Goal: Task Accomplishment & Management: Complete application form

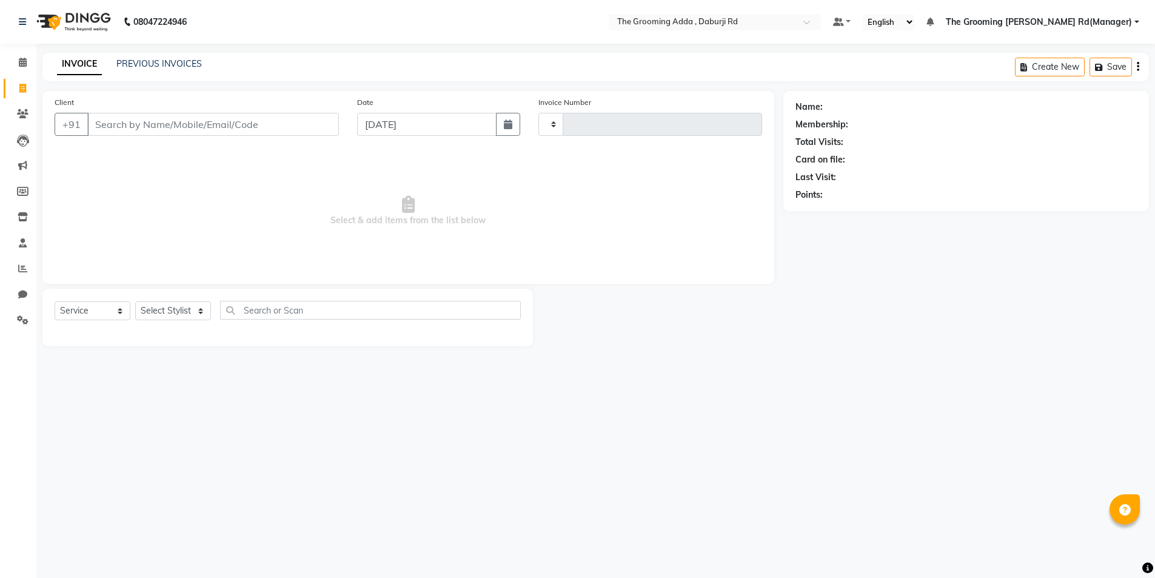
select select "service"
type input "1858"
select select "8001"
click at [155, 132] on input "Client" at bounding box center [214, 124] width 254 height 23
type input "9877281771"
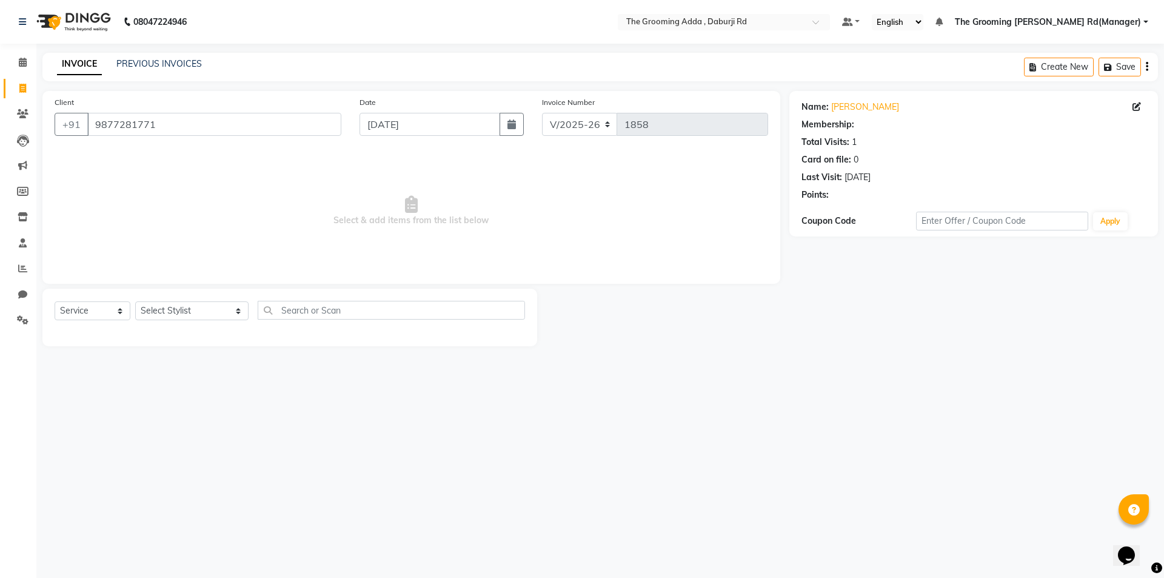
select select "1: Object"
click at [150, 303] on select "Select Stylist [PERSON_NAME] [PERSON_NAME] [PERSON_NAME] [PERSON_NAME] [PERSON_…" at bounding box center [191, 310] width 113 height 19
select select "79353"
click at [135, 301] on select "Select Stylist [PERSON_NAME] [PERSON_NAME] [PERSON_NAME] [PERSON_NAME] [PERSON_…" at bounding box center [191, 310] width 113 height 19
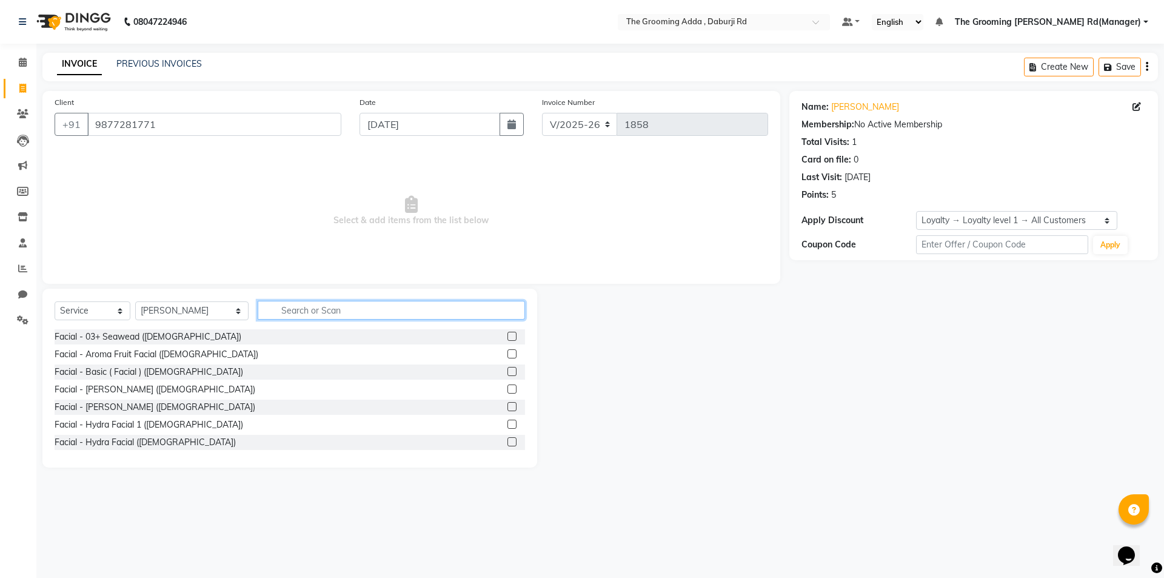
click at [290, 313] on input "text" at bounding box center [391, 310] width 267 height 19
type input "thread"
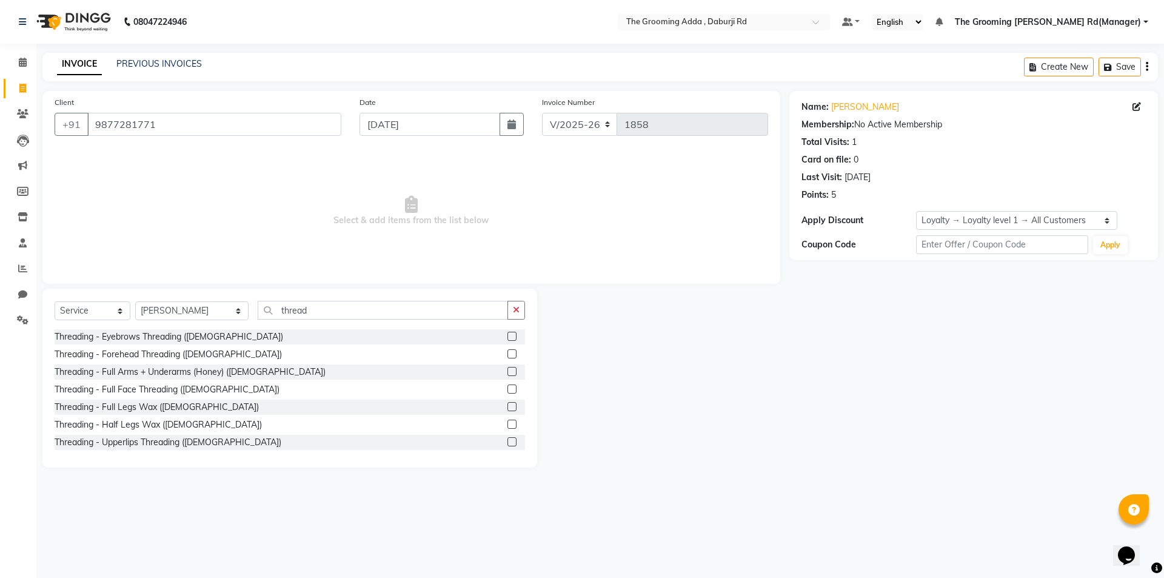
click at [508, 384] on label at bounding box center [512, 388] width 9 height 9
click at [508, 386] on input "checkbox" at bounding box center [512, 390] width 8 height 8
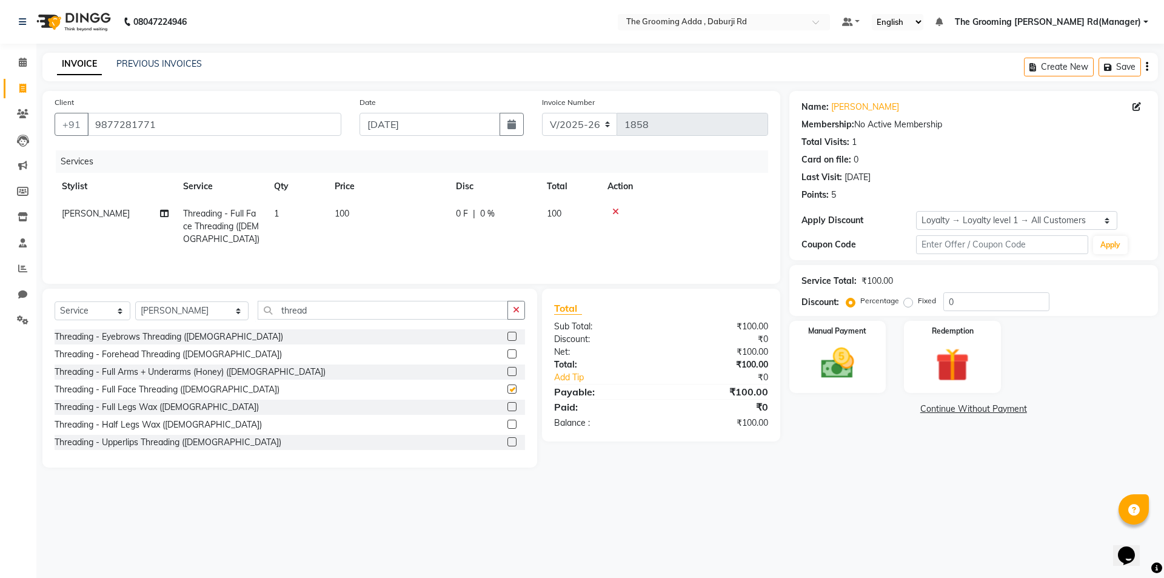
checkbox input "false"
click at [857, 366] on img at bounding box center [837, 363] width 56 height 40
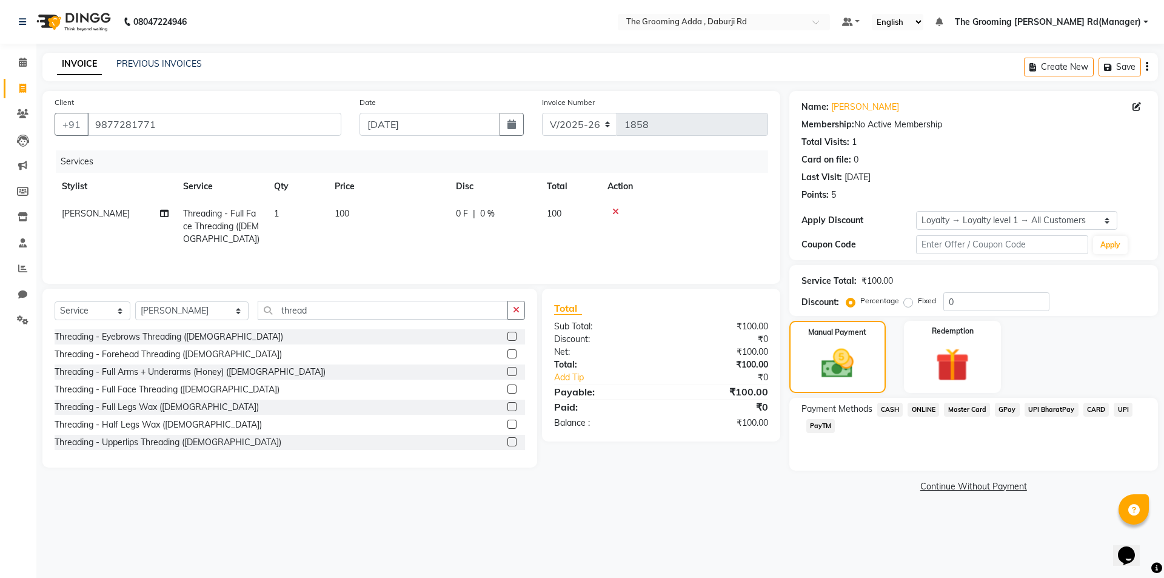
click at [887, 410] on span "CASH" at bounding box center [890, 410] width 26 height 14
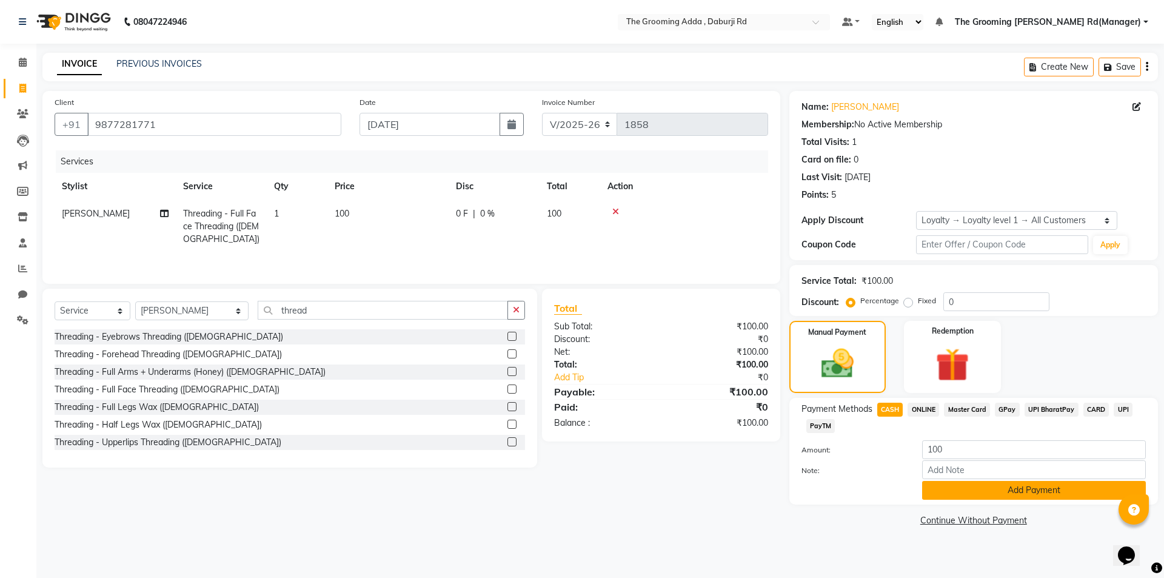
click at [934, 490] on button "Add Payment" at bounding box center [1034, 490] width 224 height 19
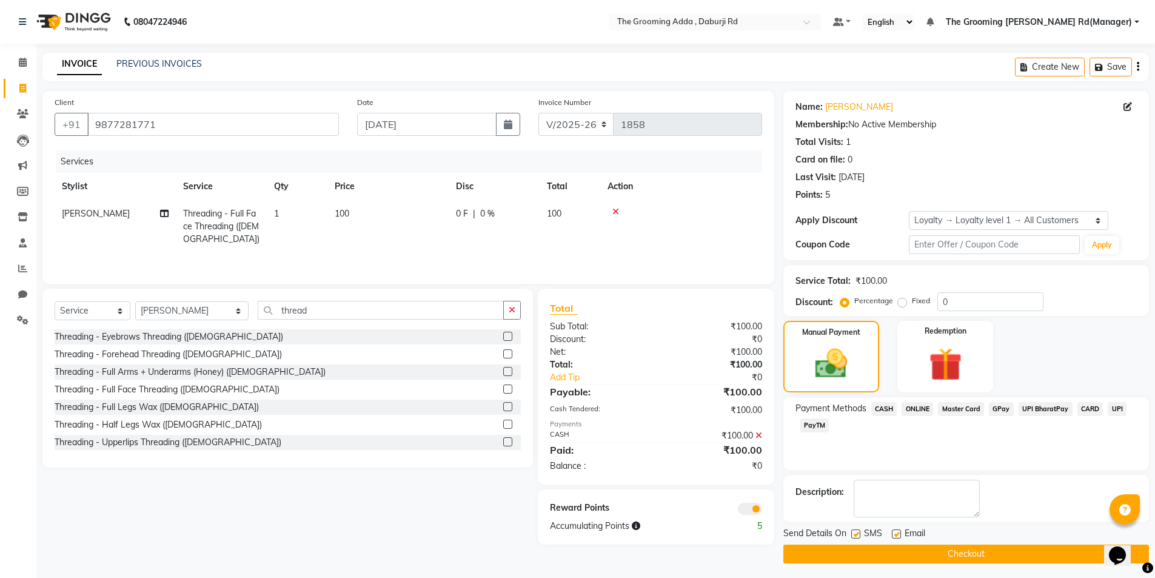
click at [898, 529] on label at bounding box center [896, 533] width 9 height 9
click at [898, 531] on input "checkbox" at bounding box center [896, 535] width 8 height 8
checkbox input "false"
click at [887, 546] on button "Checkout" at bounding box center [966, 554] width 366 height 19
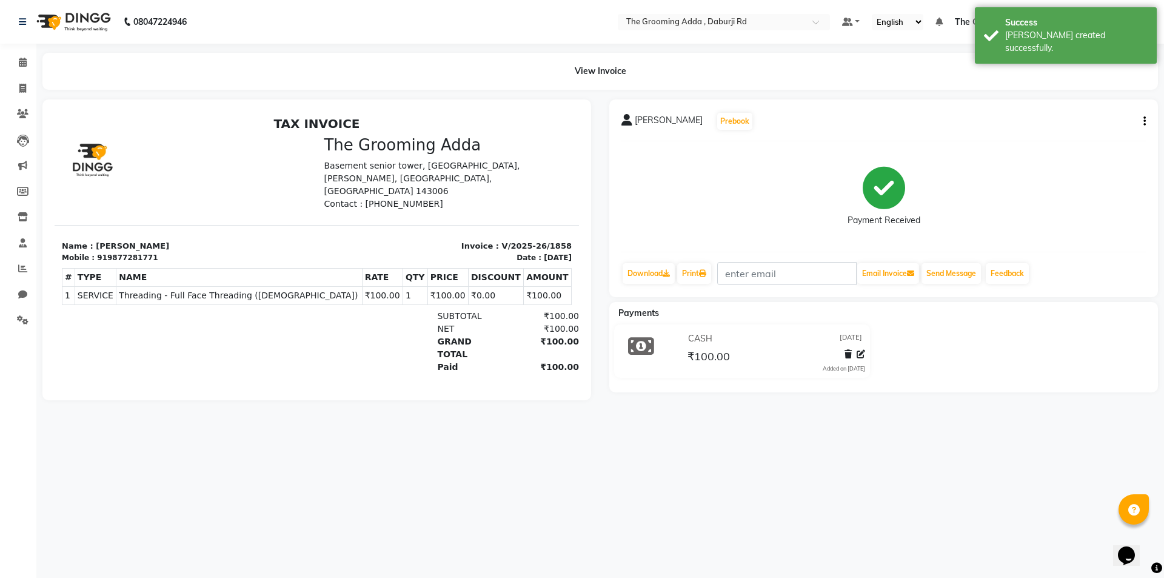
select select "service"
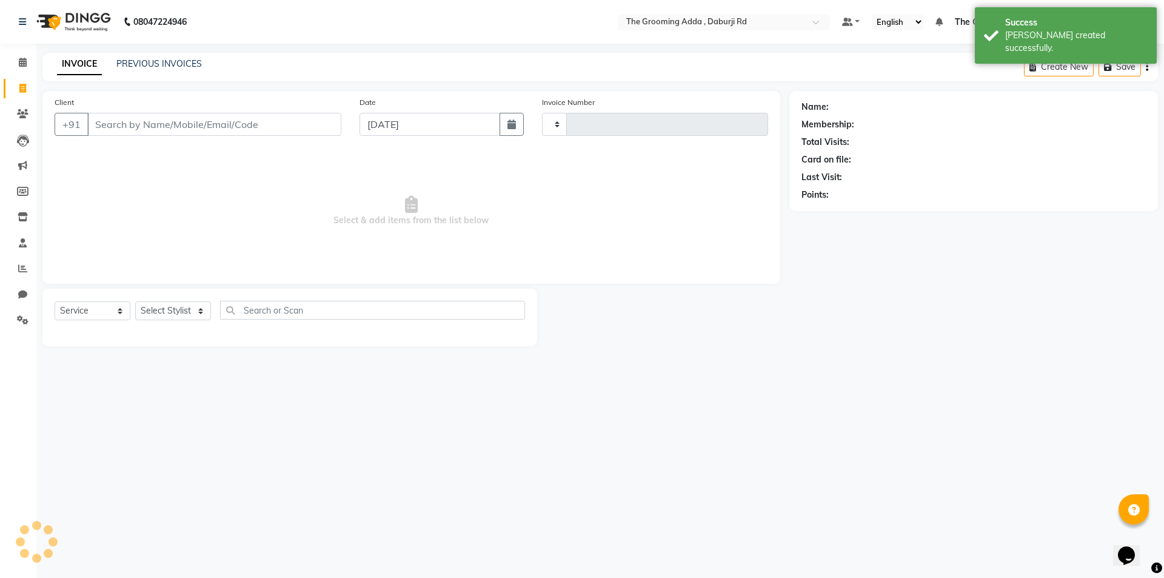
type input "1859"
select select "8001"
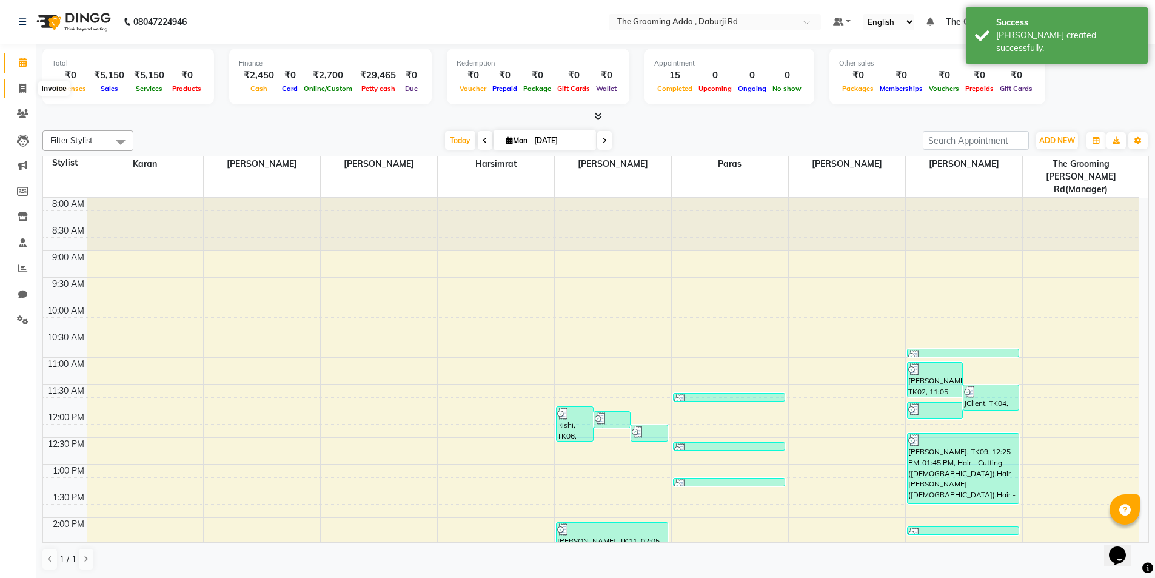
drag, startPoint x: 20, startPoint y: 87, endPoint x: 40, endPoint y: 92, distance: 20.5
click at [19, 87] on icon at bounding box center [22, 88] width 7 height 9
select select "service"
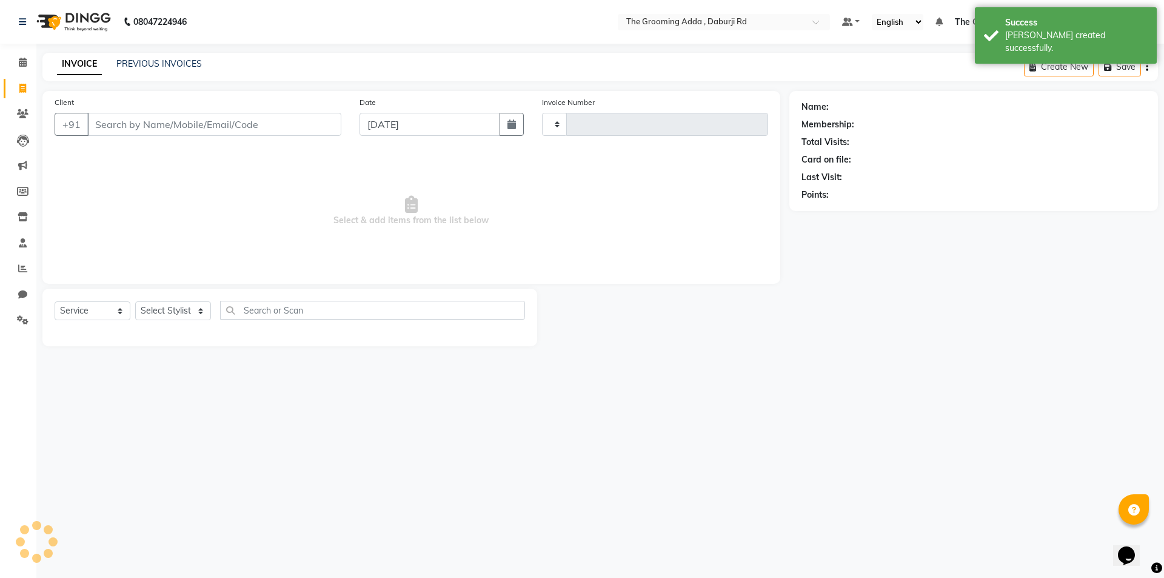
type input "1859"
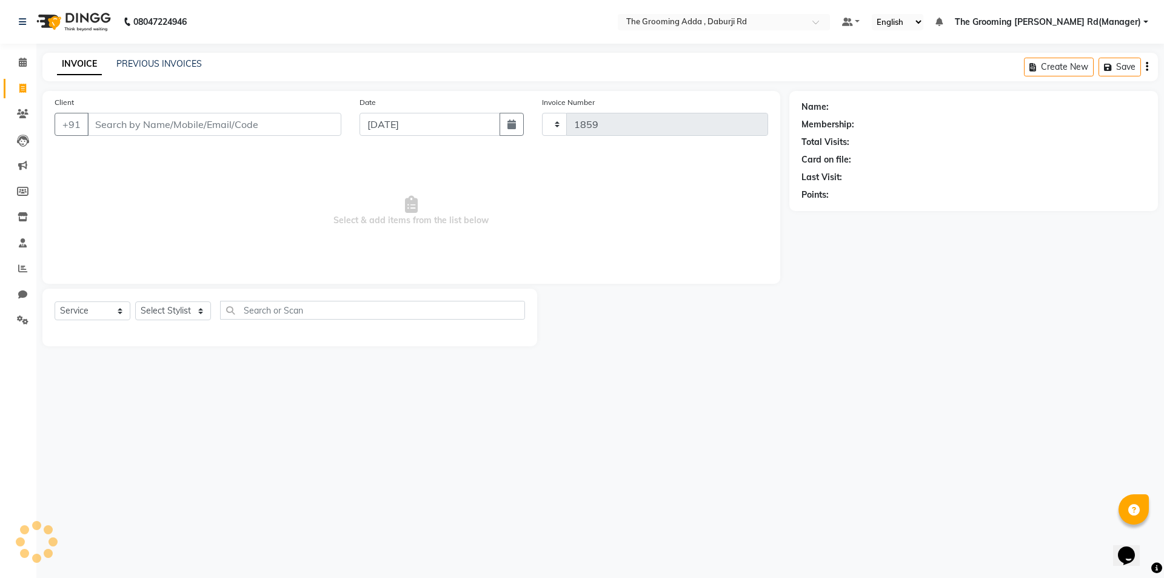
click at [150, 50] on div "08047224946 Select Location × The Grooming Adda , Daburji Rd Default Panel My P…" at bounding box center [582, 289] width 1164 height 578
select select "8001"
click at [146, 70] on div "PREVIOUS INVOICES" at bounding box center [158, 64] width 85 height 13
click at [146, 63] on link "PREVIOUS INVOICES" at bounding box center [158, 63] width 85 height 11
